Goal: Task Accomplishment & Management: Manage account settings

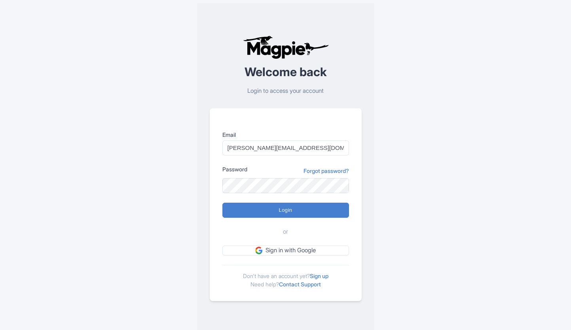
click at [296, 211] on input "Login" at bounding box center [286, 209] width 127 height 15
type input "Logging in..."
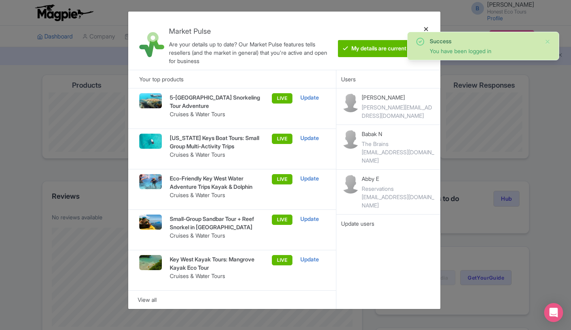
click at [426, 29] on div at bounding box center [426, 41] width 19 height 46
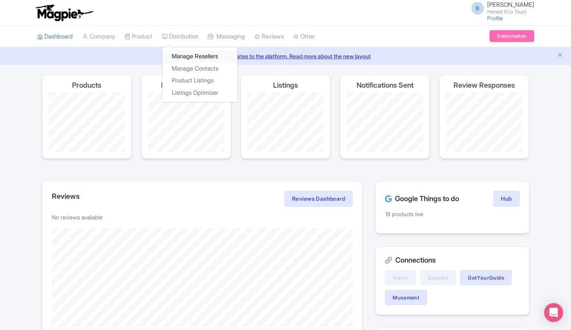
click at [187, 55] on link "Manage Resellers" at bounding box center [199, 56] width 75 height 12
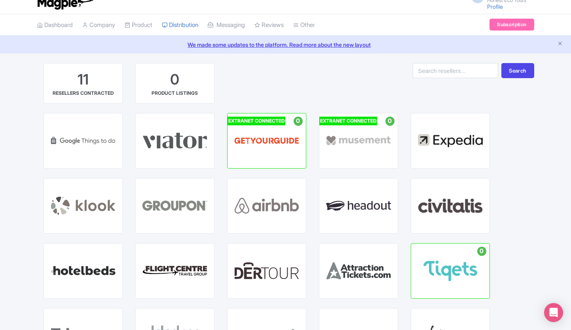
scroll to position [10, 0]
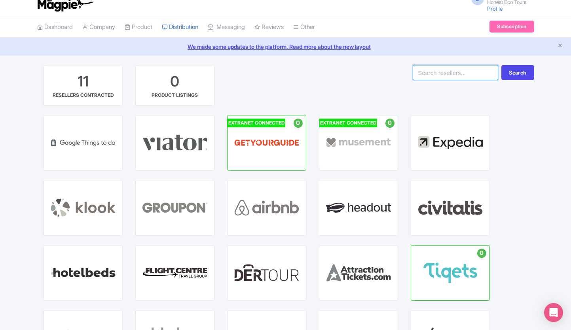
click at [459, 73] on input "search" at bounding box center [456, 72] width 86 height 15
type input "[DOMAIN_NAME]"
click at [502, 65] on button "Search" at bounding box center [518, 72] width 32 height 15
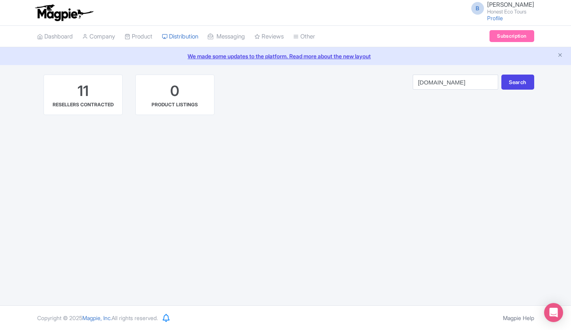
drag, startPoint x: 109, startPoint y: 166, endPoint x: 108, endPoint y: 156, distance: 10.3
click at [109, 165] on div "B Billy Litmer Honest Eco Tours Profile Users Settings Sign out Dashboard Compa…" at bounding box center [285, 152] width 571 height 305
